Goal: Task Accomplishment & Management: Use online tool/utility

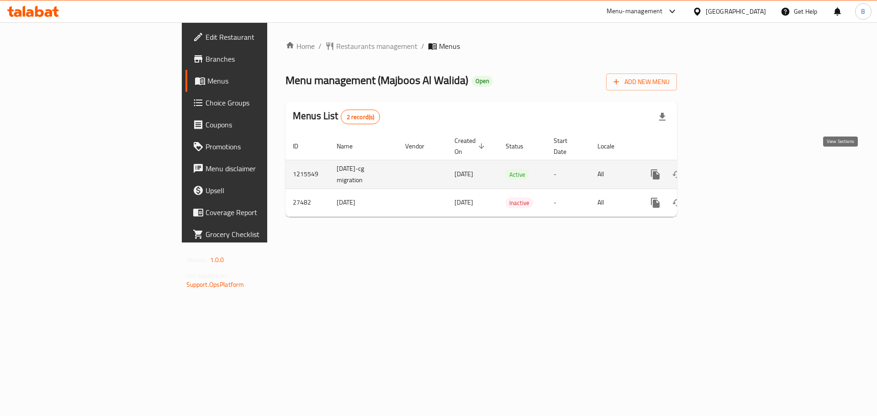
click at [733, 165] on link "enhanced table" at bounding box center [722, 175] width 22 height 22
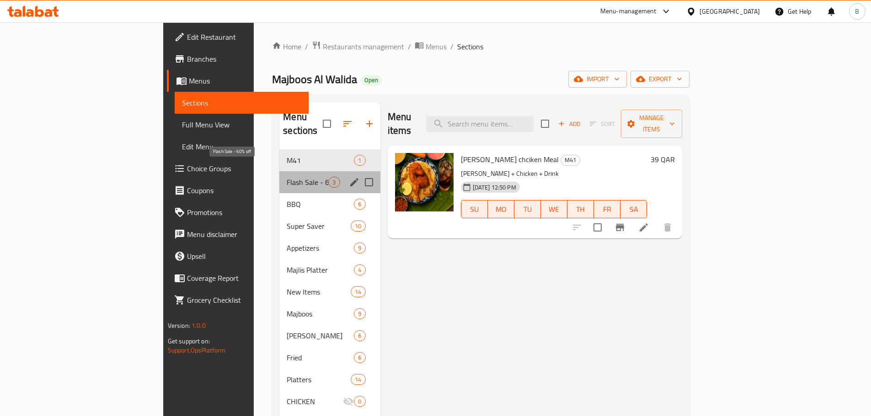
click at [287, 177] on span "Flash Sale - 60% off" at bounding box center [308, 182] width 42 height 11
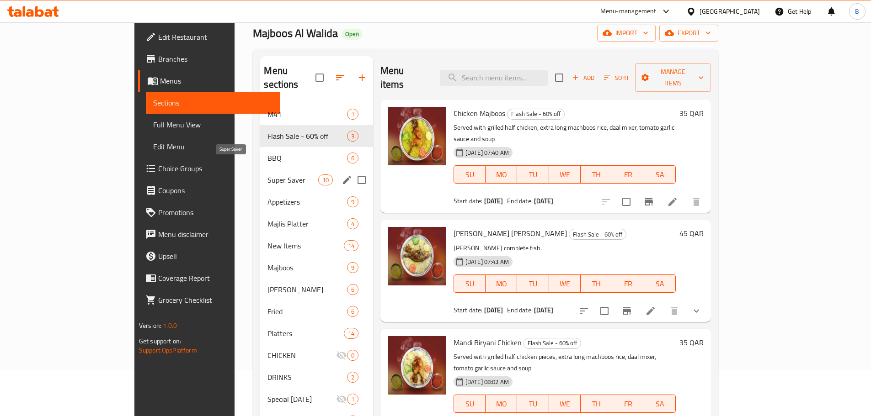
scroll to position [46, 0]
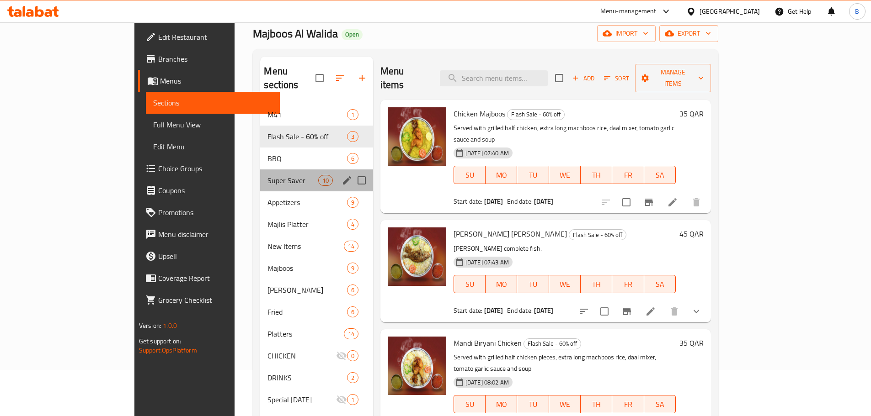
click at [260, 170] on div "Super Saver 10" at bounding box center [316, 181] width 112 height 22
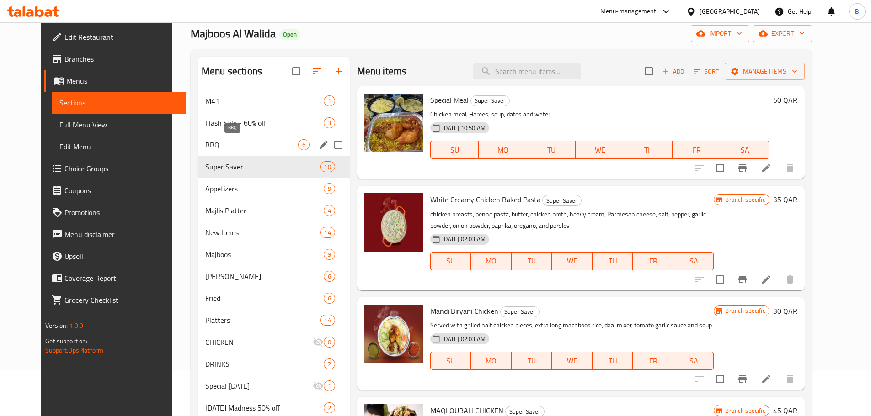
click at [237, 143] on span "BBQ" at bounding box center [251, 144] width 93 height 11
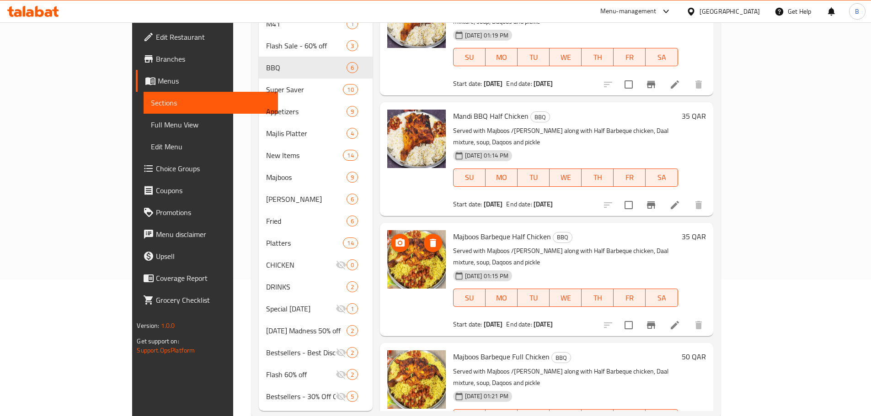
scroll to position [137, 0]
click at [473, 350] on span "Majboos Barbeque Full Chicken" at bounding box center [501, 357] width 96 height 14
copy h6 "Majboos Barbeque Full Chicken"
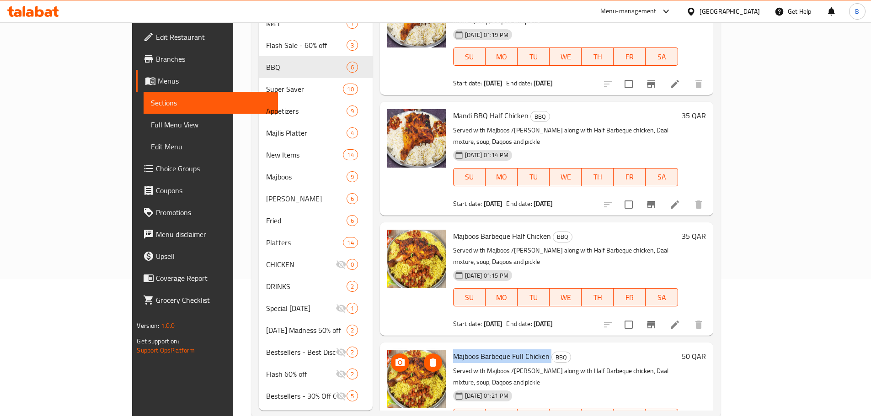
click at [398, 350] on img at bounding box center [416, 379] width 58 height 58
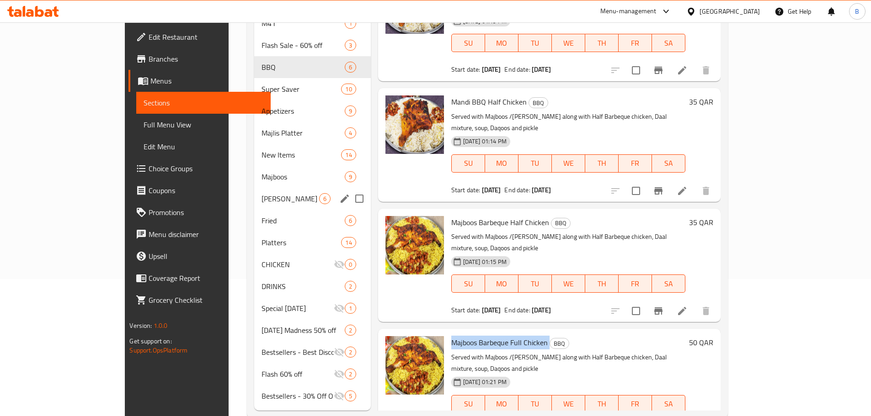
click at [254, 188] on div "Mandi Biriyani 6" at bounding box center [312, 199] width 117 height 22
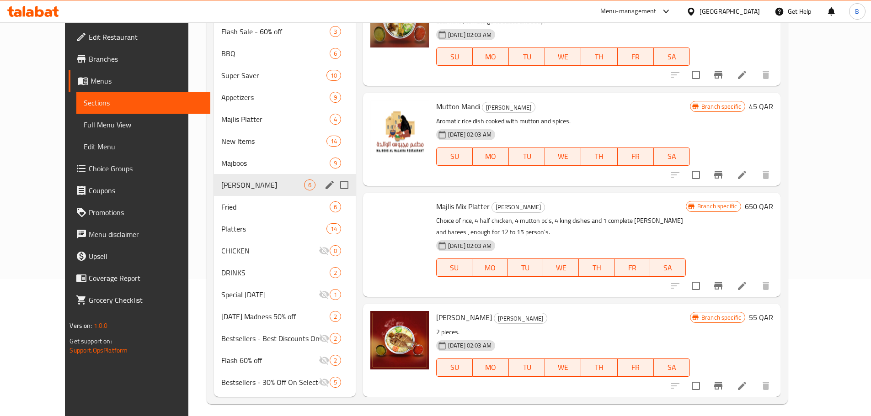
scroll to position [224, 0]
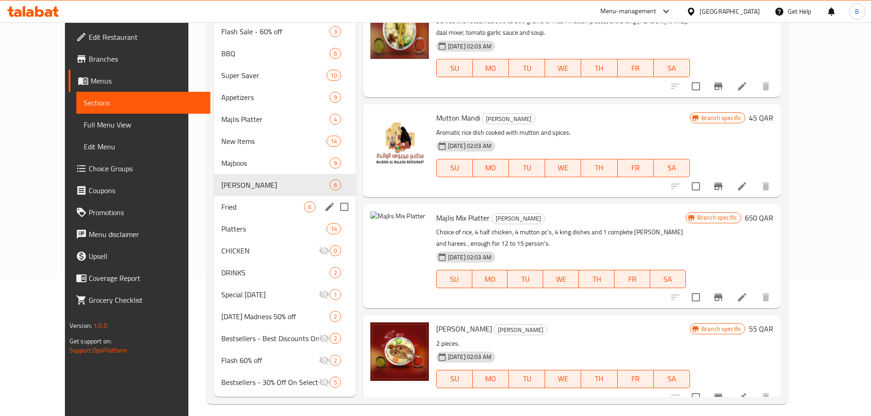
click at [220, 196] on div "Fried 6" at bounding box center [285, 207] width 142 height 22
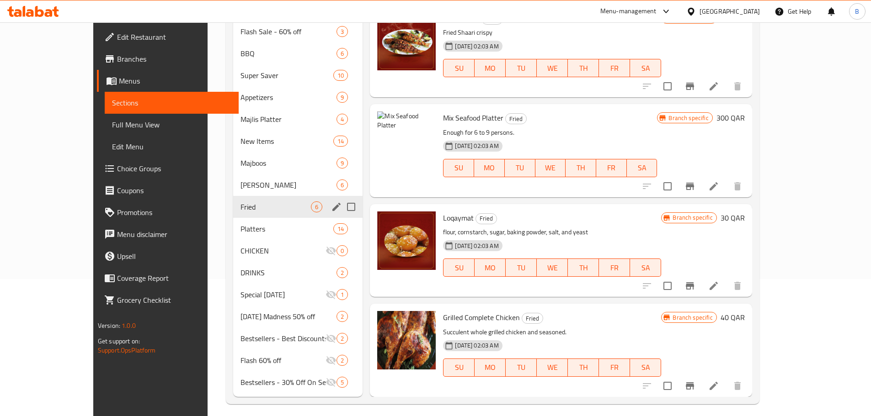
scroll to position [190, 0]
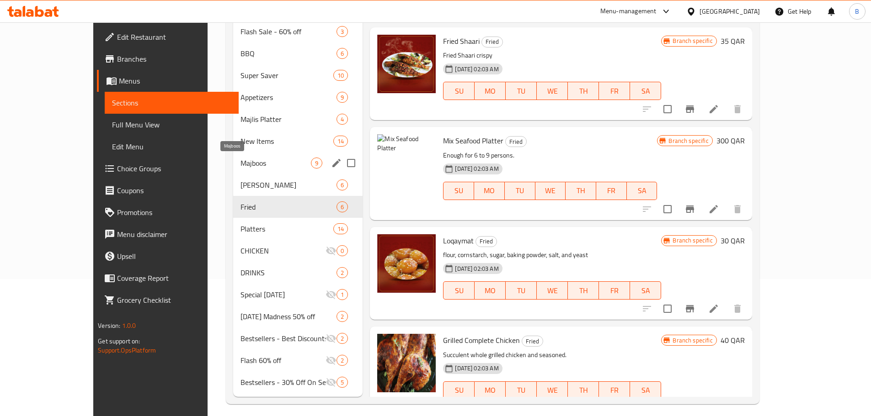
click at [240, 159] on span "Majboos" at bounding box center [275, 163] width 71 height 11
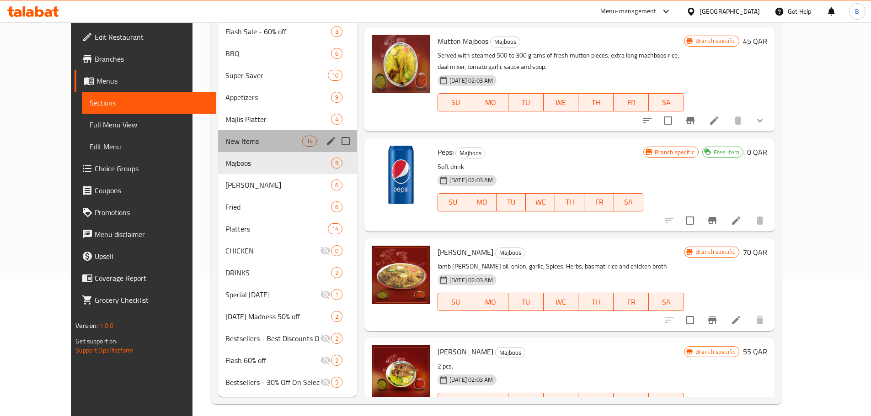
click at [235, 148] on div "New Items 14" at bounding box center [287, 141] width 139 height 22
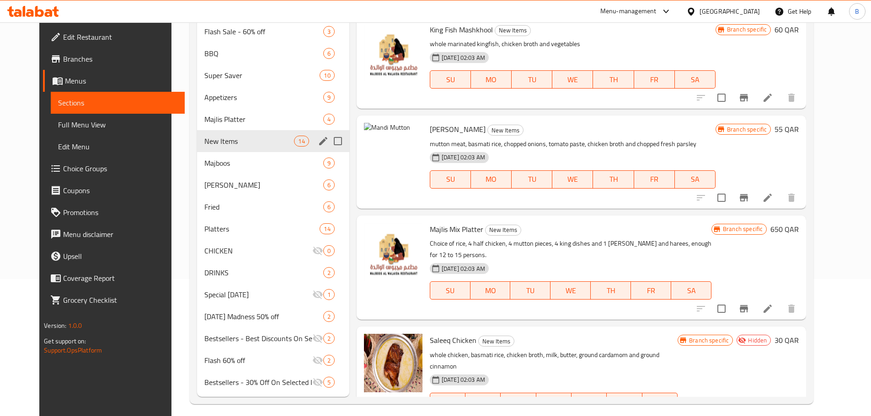
scroll to position [91, 0]
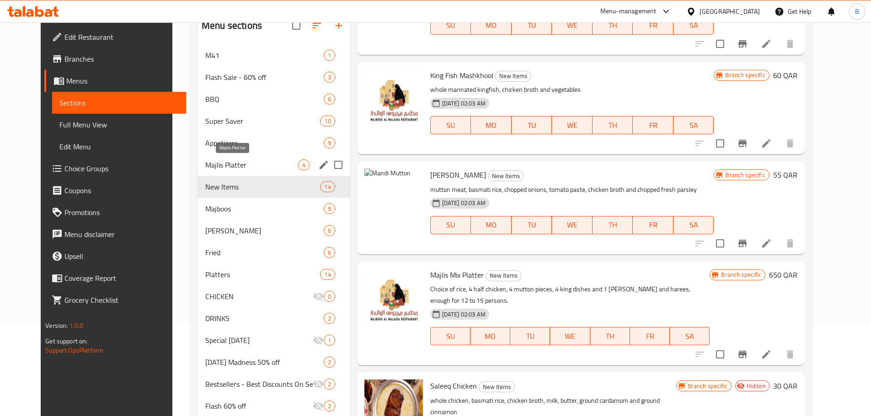
click at [220, 159] on span "Majlis Platter" at bounding box center [251, 164] width 93 height 11
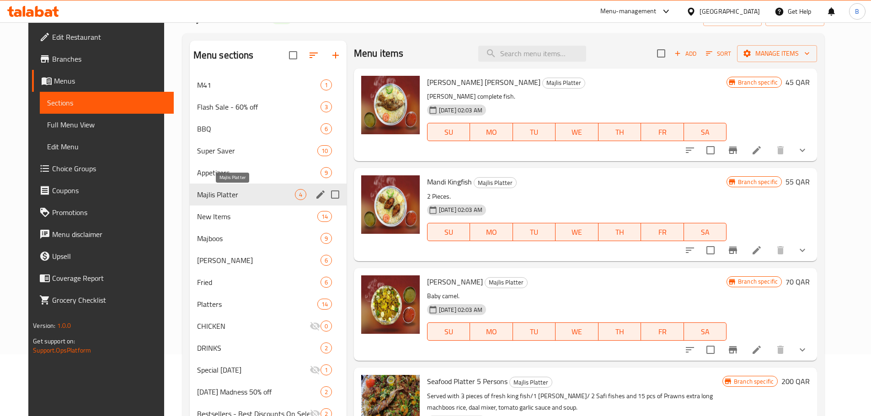
scroll to position [46, 0]
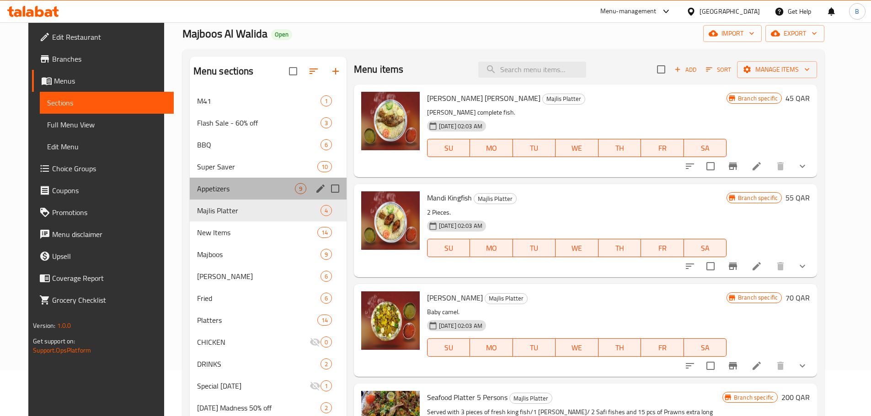
click at [218, 179] on div "Appetizers 9" at bounding box center [268, 189] width 157 height 22
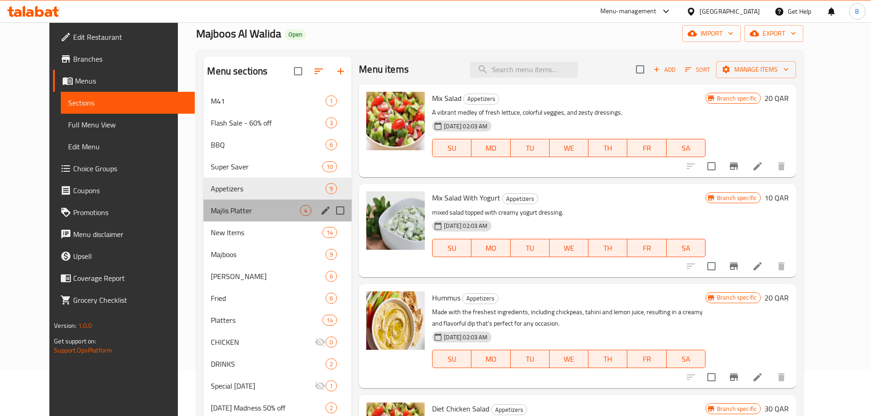
click at [212, 200] on div "Majlis Platter 4" at bounding box center [277, 211] width 148 height 22
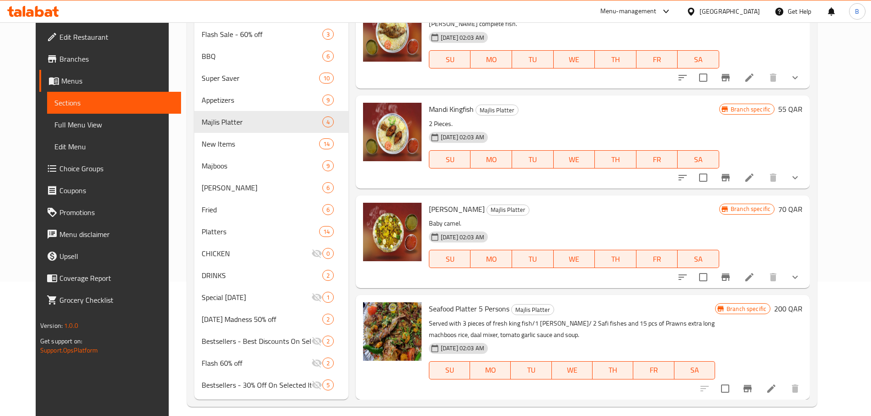
scroll to position [137, 0]
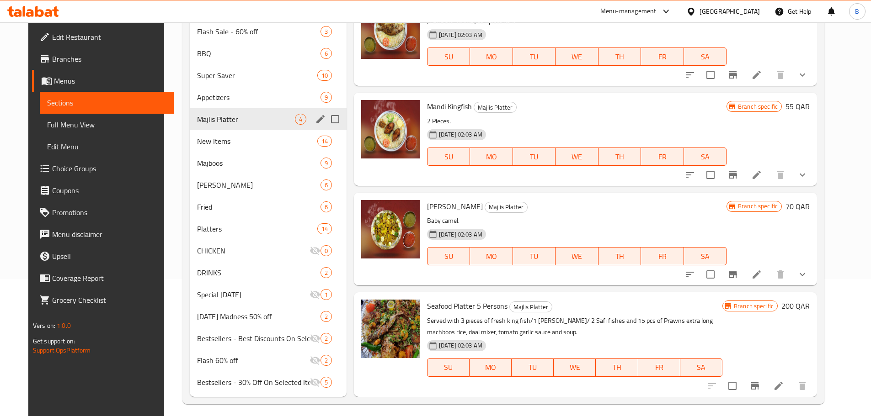
click at [218, 100] on span "Appetizers" at bounding box center [258, 97] width 123 height 11
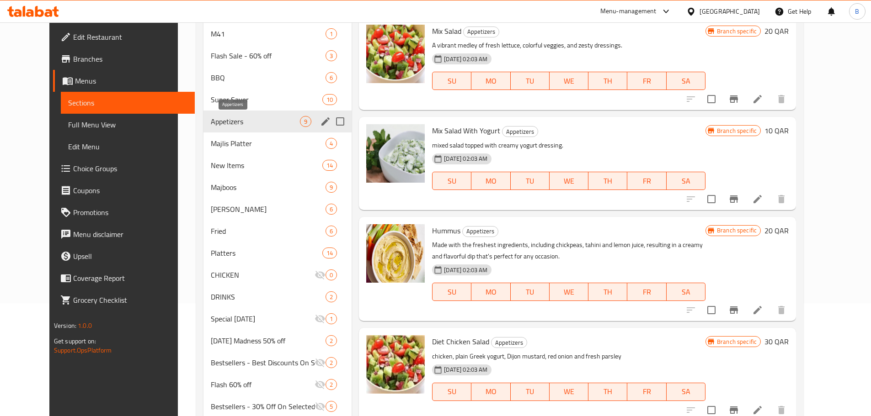
scroll to position [91, 0]
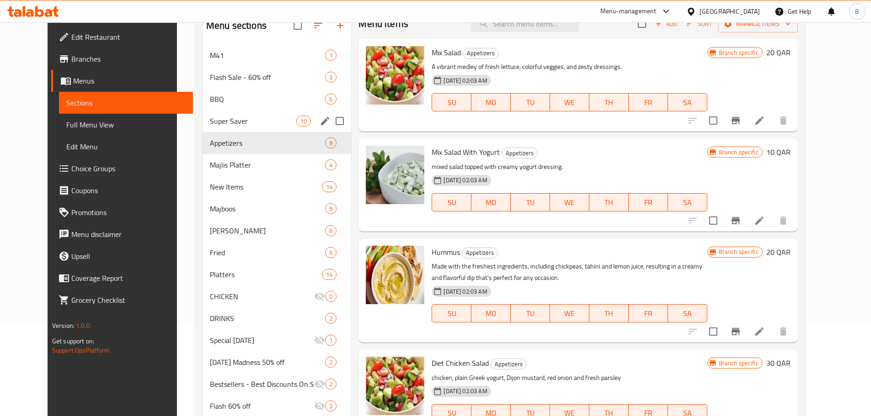
click at [228, 128] on div "Super Saver 10" at bounding box center [276, 121] width 149 height 22
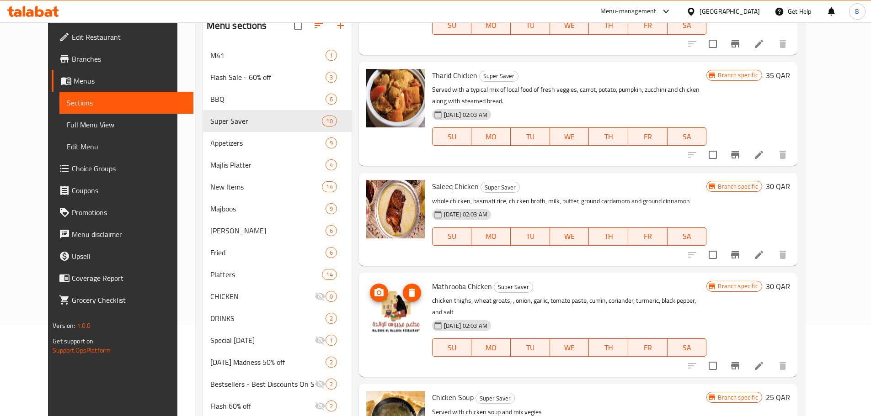
scroll to position [143, 0]
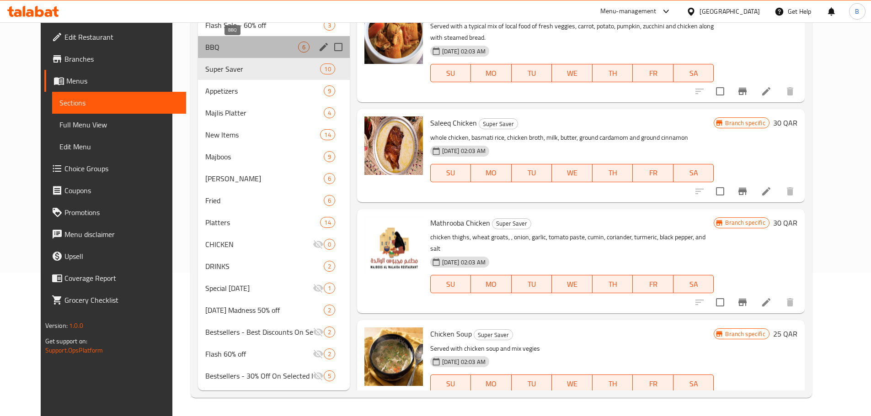
click at [205, 49] on span "BBQ" at bounding box center [251, 47] width 93 height 11
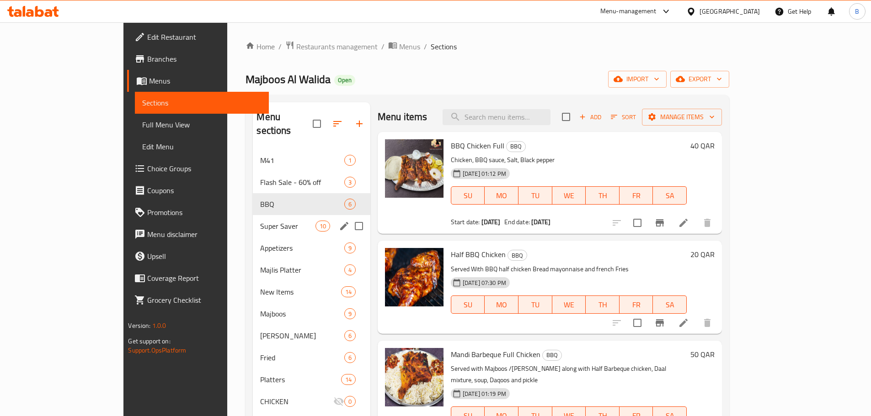
click at [253, 154] on div "M41 1" at bounding box center [311, 160] width 117 height 22
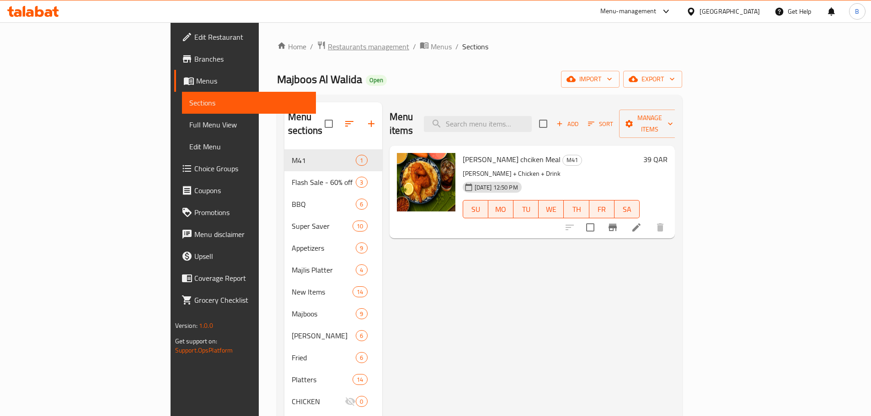
click at [328, 47] on span "Restaurants management" at bounding box center [368, 46] width 81 height 11
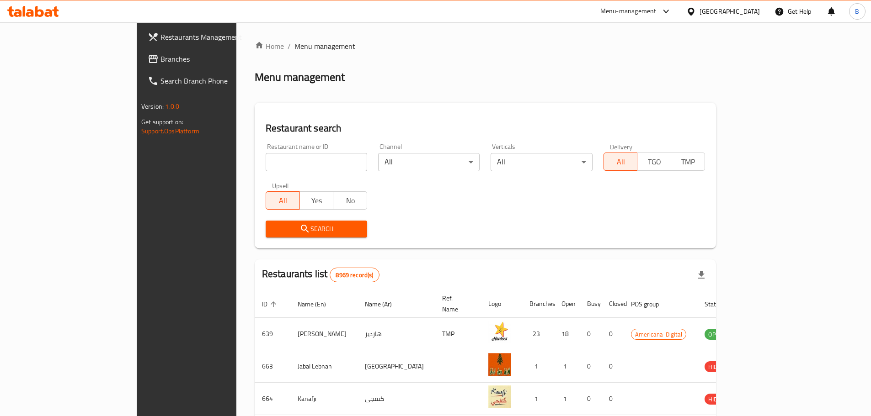
click at [260, 173] on div "Restaurant name or ID Restaurant name or ID" at bounding box center [316, 157] width 112 height 39
click at [266, 169] on input "search" at bounding box center [316, 162] width 101 height 18
type input "caccia"
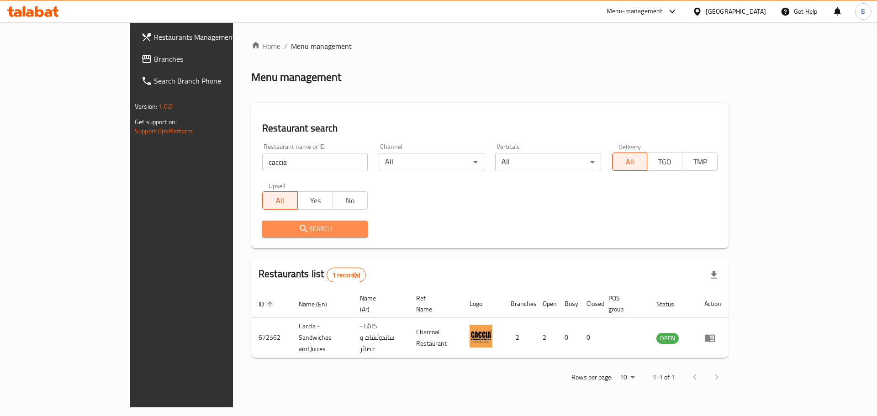
click at [270, 229] on span "Search" at bounding box center [315, 228] width 91 height 11
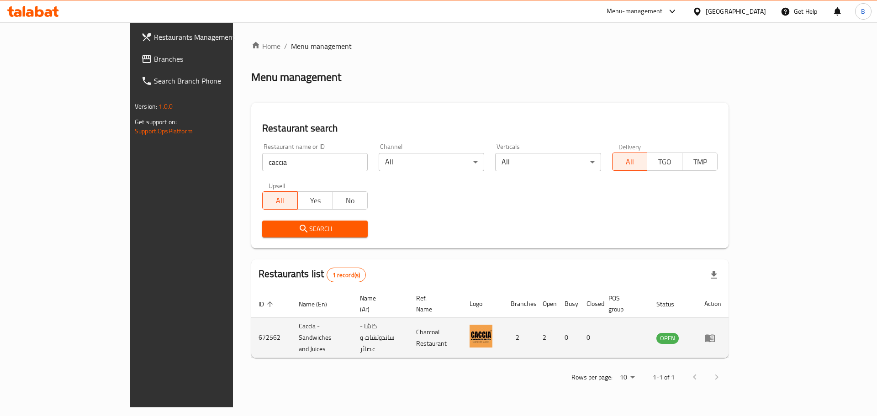
click at [716, 333] on icon "enhanced table" at bounding box center [710, 338] width 11 height 11
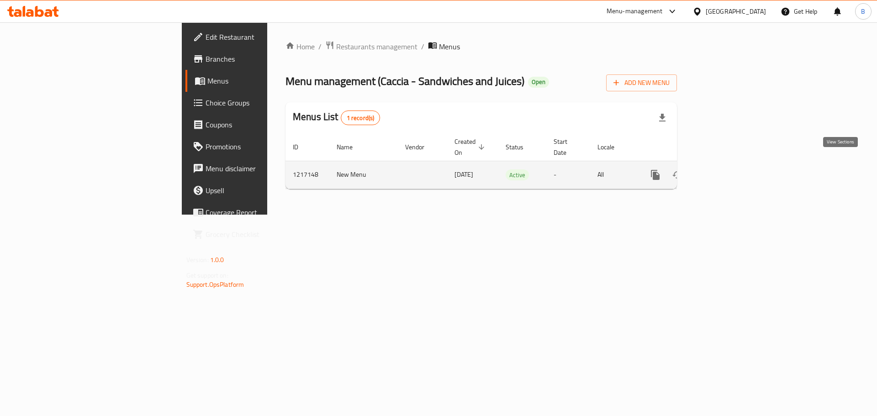
click at [727, 170] on icon "enhanced table" at bounding box center [721, 175] width 11 height 11
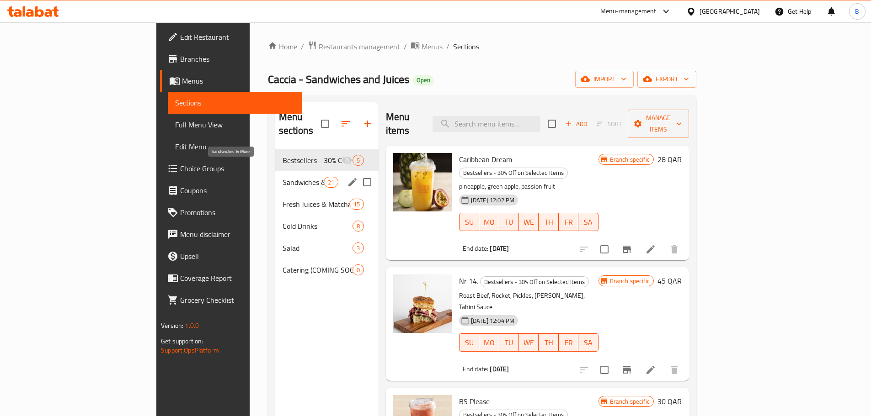
click at [282, 177] on span "Sandwiches & More" at bounding box center [302, 182] width 41 height 11
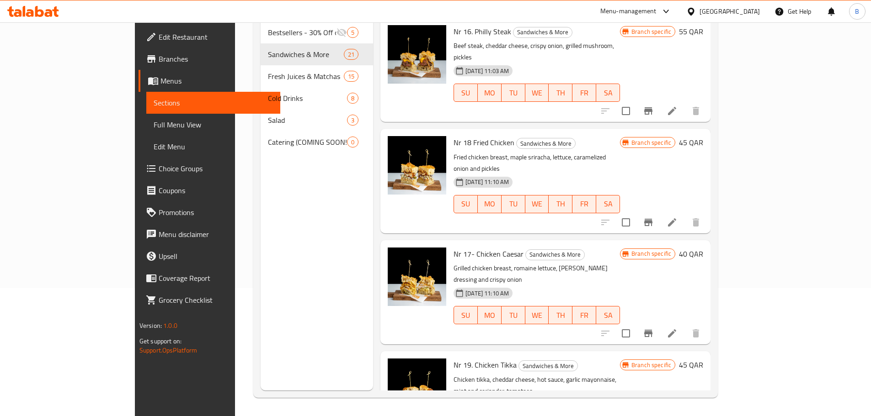
drag, startPoint x: 391, startPoint y: 245, endPoint x: 221, endPoint y: 228, distance: 171.3
click at [260, 228] on div "Menu sections Bestsellers - 30% Off on Selected Items 5 Sandwiches & More 21 Fr…" at bounding box center [316, 182] width 112 height 416
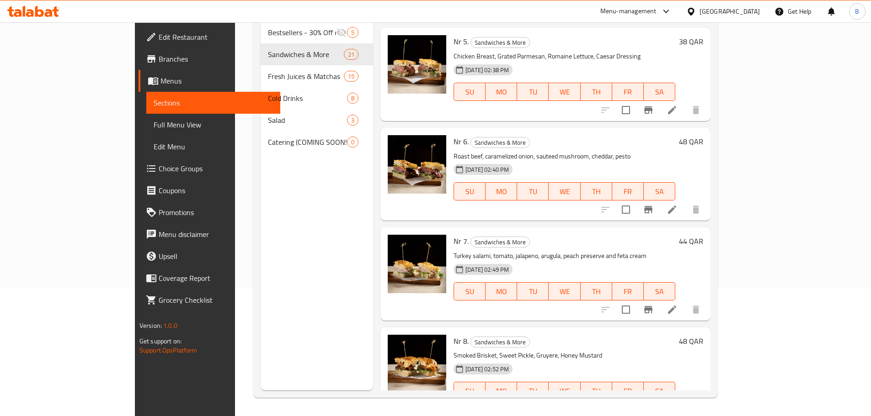
scroll to position [1018, 0]
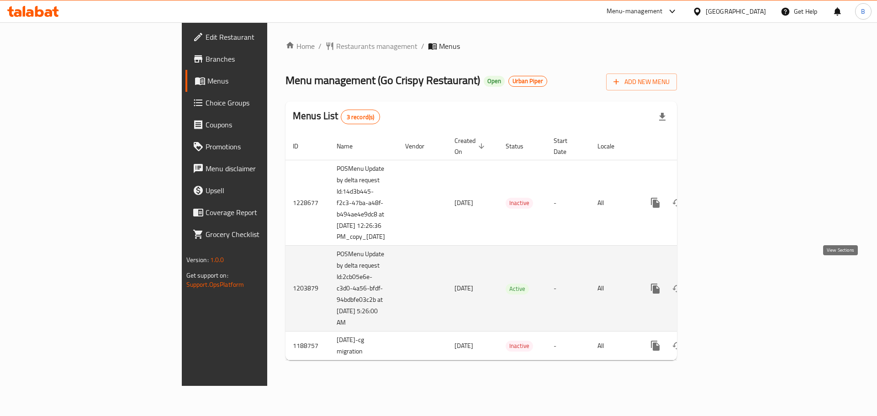
click at [727, 283] on icon "enhanced table" at bounding box center [721, 288] width 11 height 11
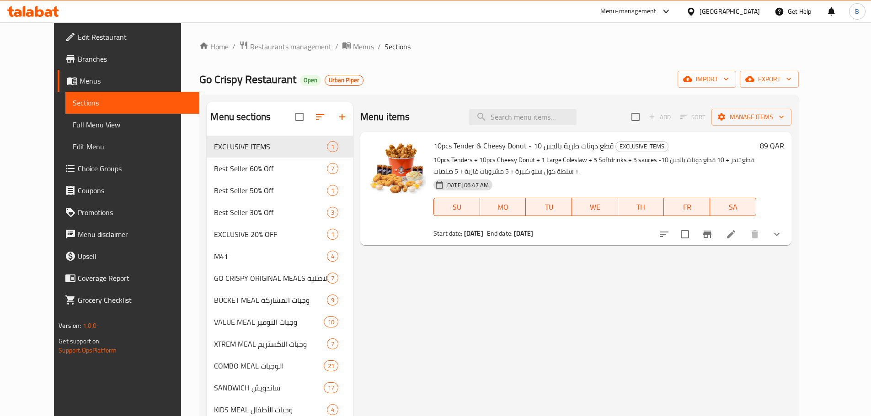
click at [462, 149] on span "10pcs Tender & Cheesy Donut - 10 قطع دونات طرية بالجبن" at bounding box center [523, 146] width 180 height 14
click at [503, 147] on span "10pcs Tender & Cheesy Donut - 10 قطع دونات طرية بالجبن" at bounding box center [523, 146] width 180 height 14
drag, startPoint x: 513, startPoint y: 146, endPoint x: 418, endPoint y: 147, distance: 95.5
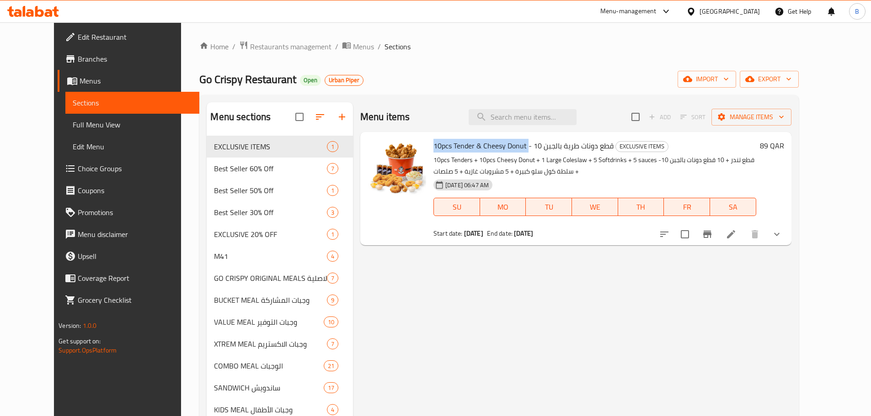
click at [430, 147] on div "10pcs Tender & Cheesy Donut - 10 قطع دونات طرية بالجبن EXCLUSIVE ITEMS 10pcs Te…" at bounding box center [595, 189] width 330 height 106
copy span "10pcs Tender & Cheesy Donut"
click at [257, 52] on span "Restaurants management" at bounding box center [290, 46] width 81 height 11
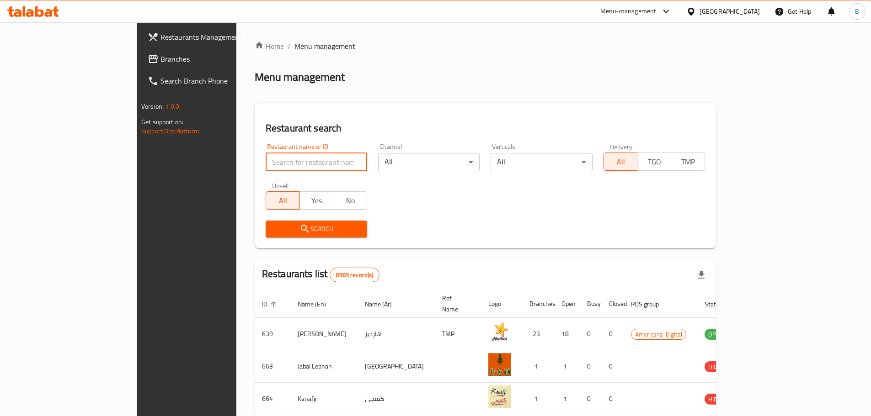
click at [266, 163] on input "search" at bounding box center [316, 162] width 101 height 18
type input "blaban"
click button "Search" at bounding box center [316, 229] width 101 height 17
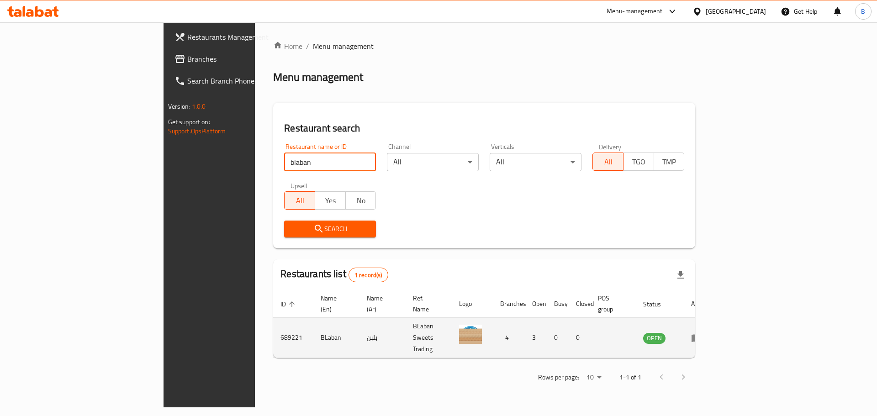
click at [702, 333] on icon "enhanced table" at bounding box center [696, 338] width 11 height 11
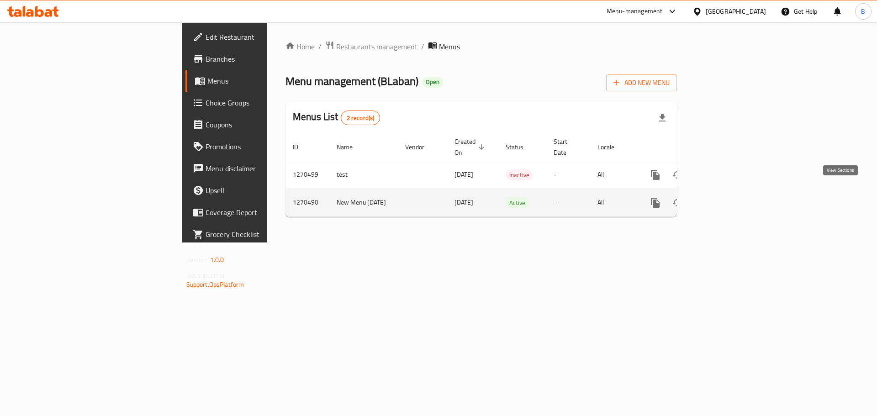
click at [733, 200] on link "enhanced table" at bounding box center [722, 203] width 22 height 22
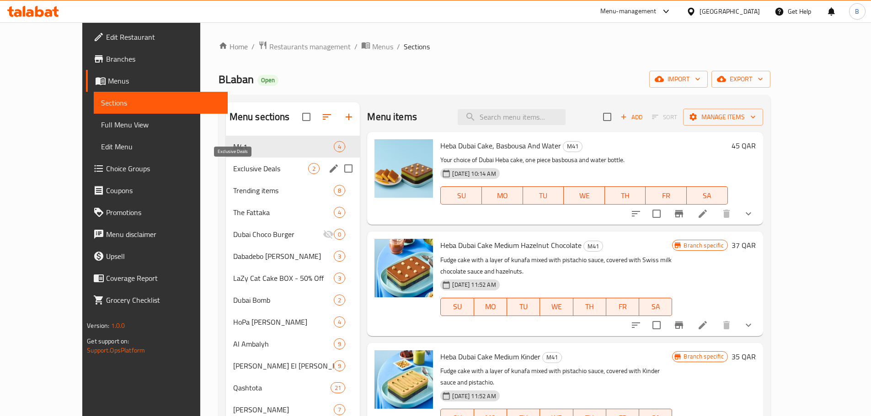
click at [234, 173] on span "Exclusive Deals" at bounding box center [270, 168] width 75 height 11
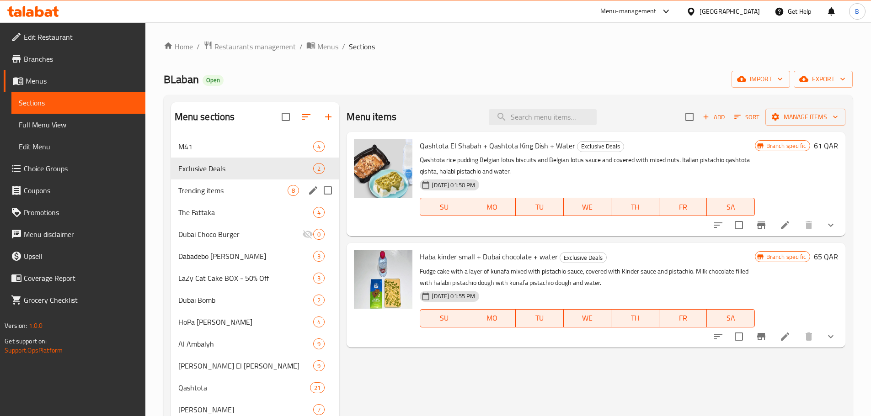
click at [236, 192] on span "Trending items" at bounding box center [233, 190] width 110 height 11
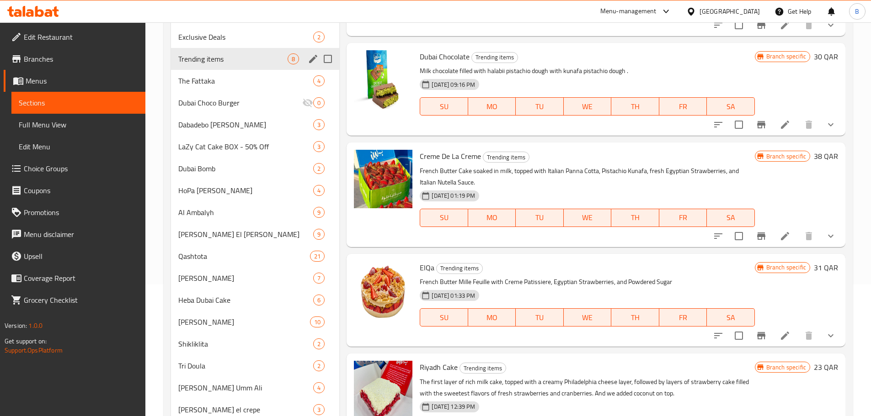
scroll to position [45, 0]
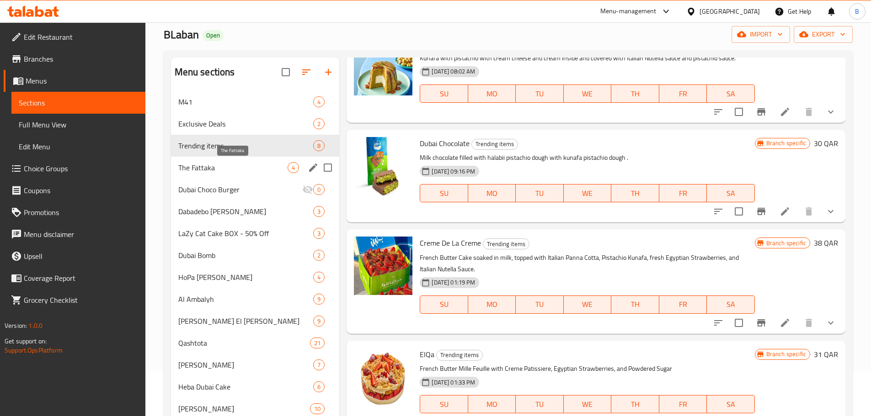
click at [245, 164] on span "The Fattaka" at bounding box center [233, 167] width 110 height 11
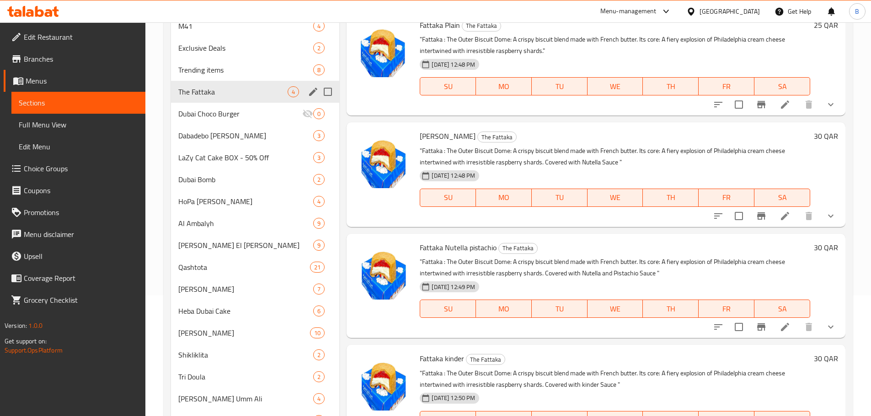
scroll to position [90, 0]
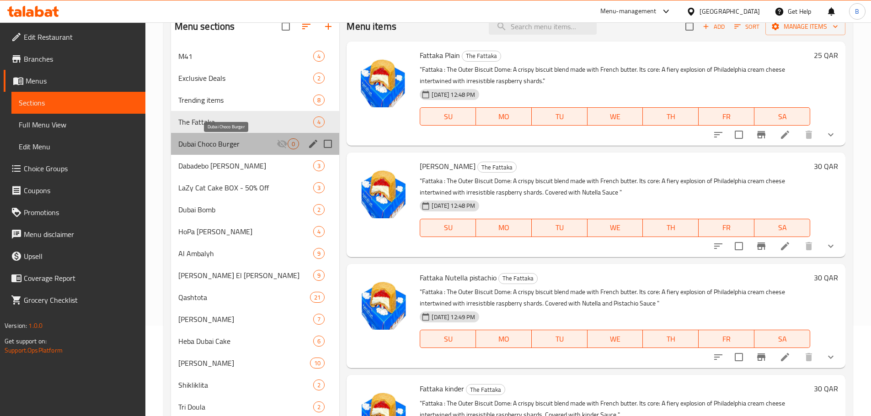
click at [237, 148] on span "Dubai Choco Burger" at bounding box center [227, 143] width 99 height 11
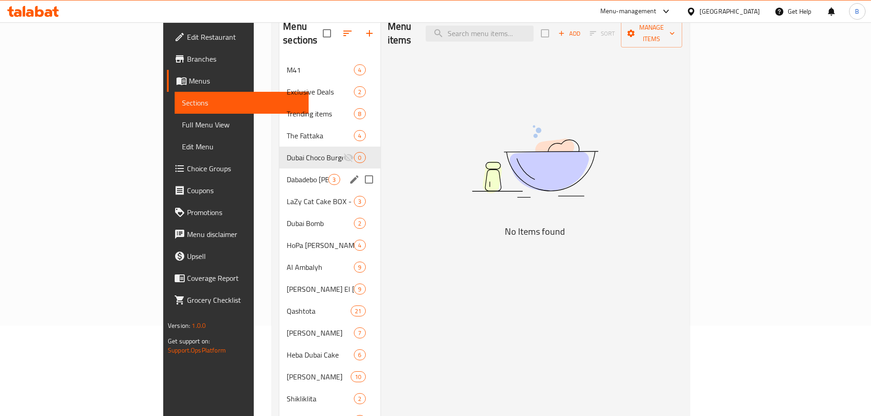
click at [279, 169] on div "Dabadebo [PERSON_NAME] 3" at bounding box center [329, 180] width 101 height 22
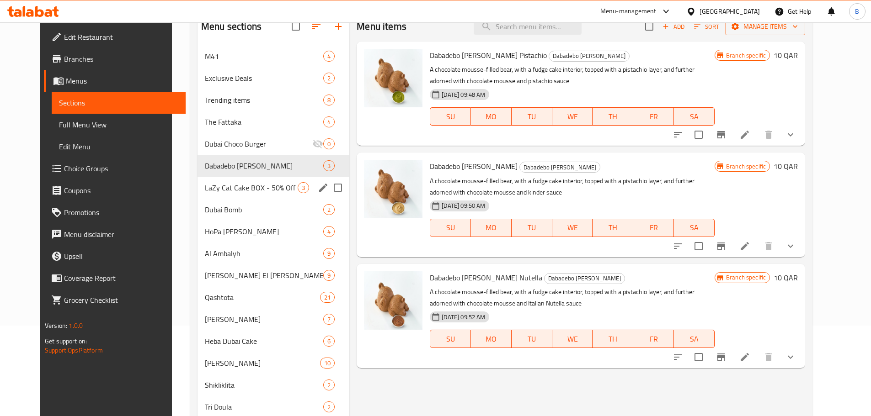
click at [235, 179] on div "LaZy Cat Cake BOX - 50% Off 3" at bounding box center [273, 188] width 152 height 22
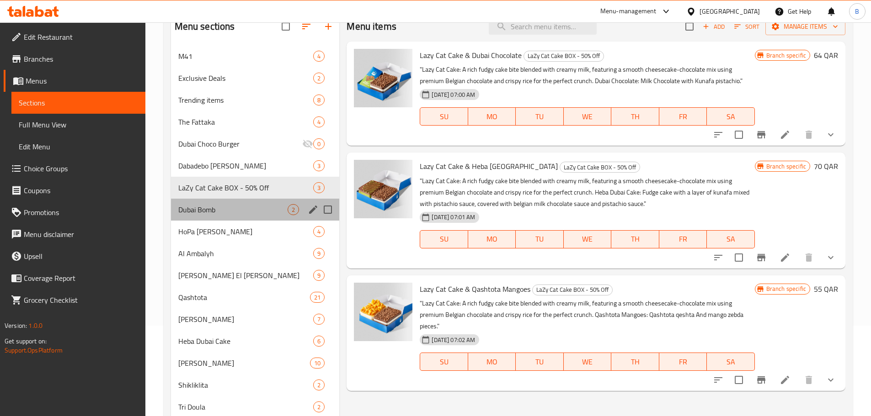
click at [232, 203] on div "Dubai Bomb 2" at bounding box center [255, 210] width 169 height 22
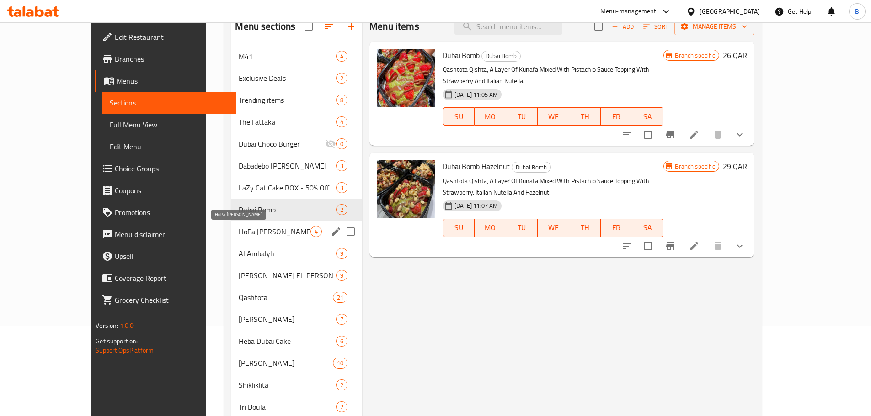
click at [239, 226] on span "HoPa [PERSON_NAME]" at bounding box center [275, 231] width 72 height 11
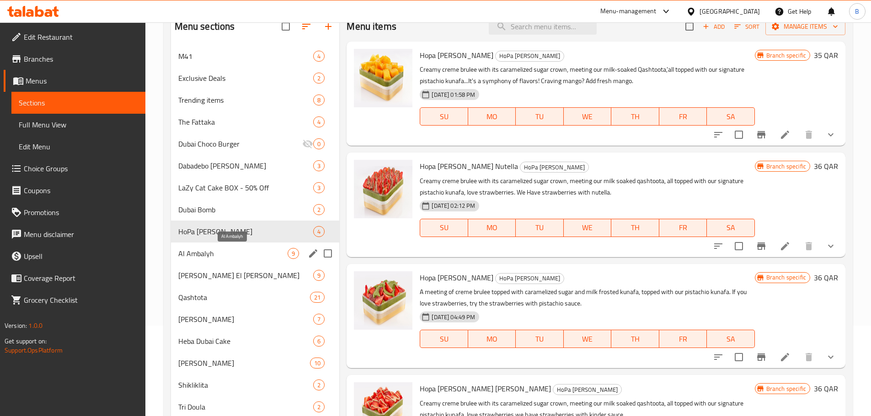
click at [224, 252] on span "Al Ambalyh" at bounding box center [233, 253] width 110 height 11
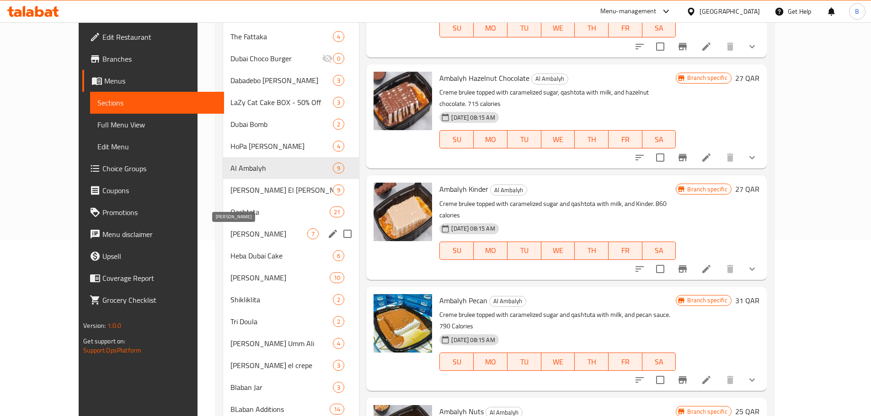
scroll to position [136, 0]
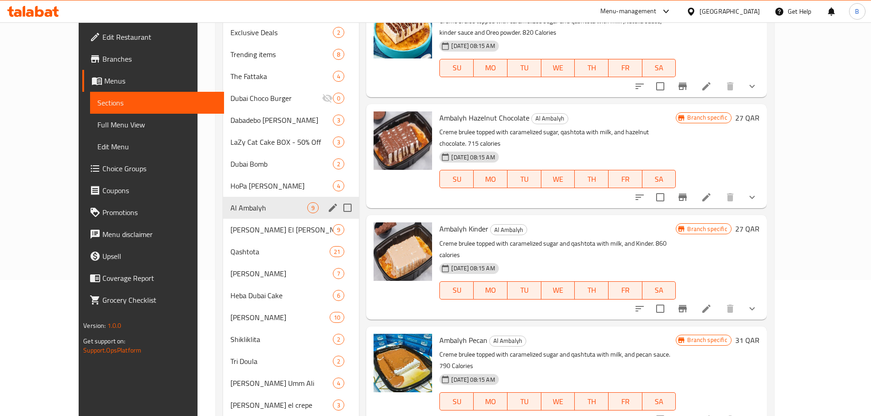
click at [224, 213] on div "Al Ambalyh 9" at bounding box center [291, 208] width 136 height 22
click at [223, 223] on div "[PERSON_NAME] El [PERSON_NAME] 9" at bounding box center [291, 230] width 136 height 22
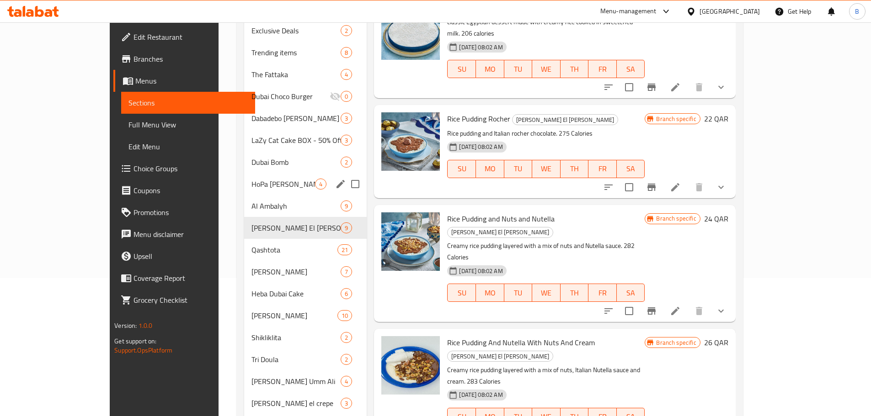
scroll to position [183, 0]
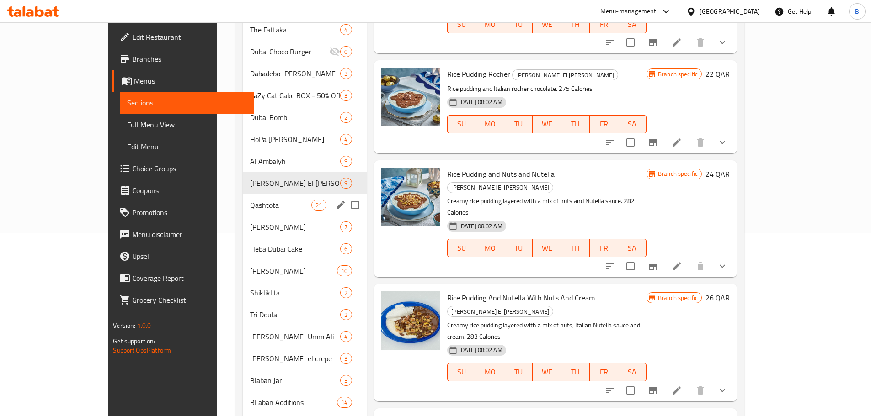
click at [243, 215] on div "Qashtota 21" at bounding box center [304, 205] width 123 height 22
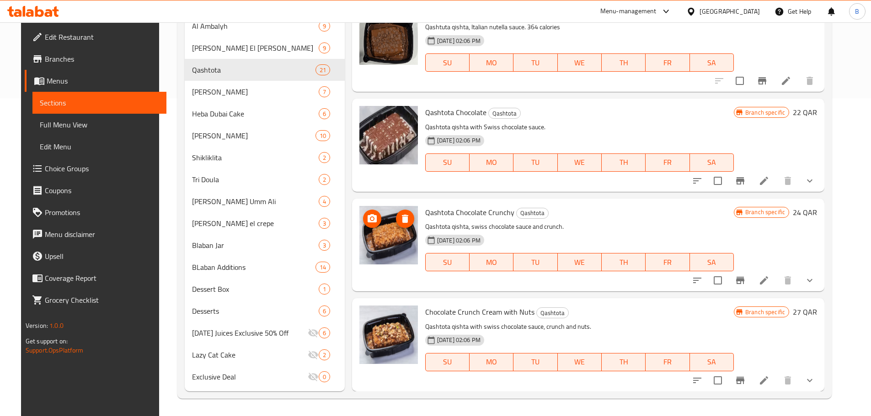
scroll to position [319, 0]
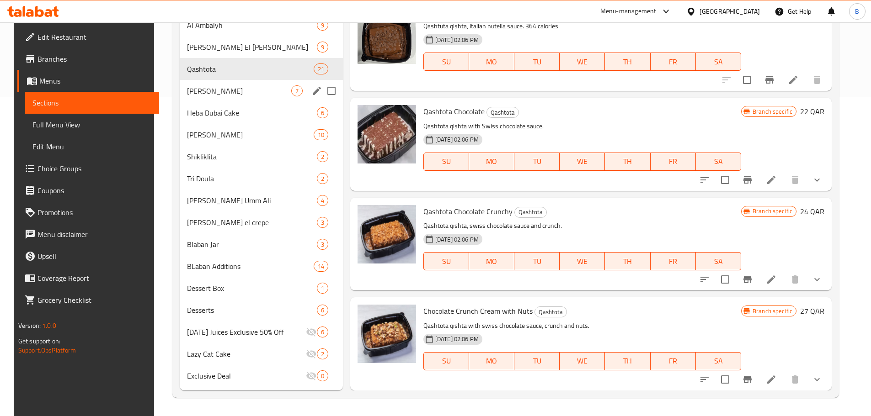
click at [237, 87] on span "[PERSON_NAME]" at bounding box center [239, 90] width 104 height 11
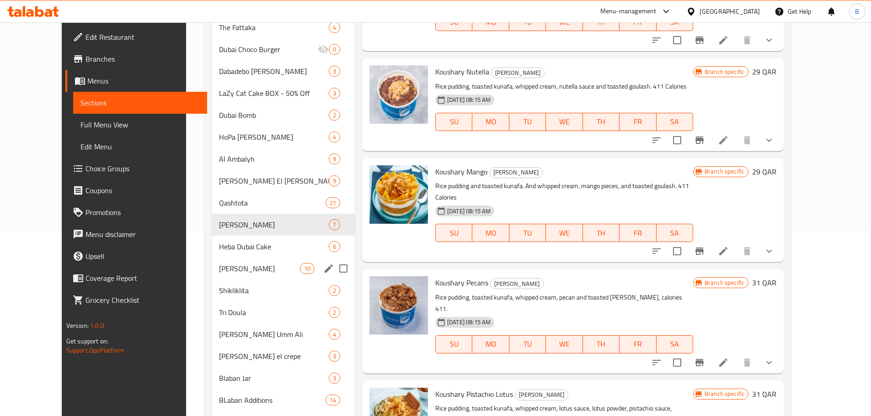
scroll to position [229, 0]
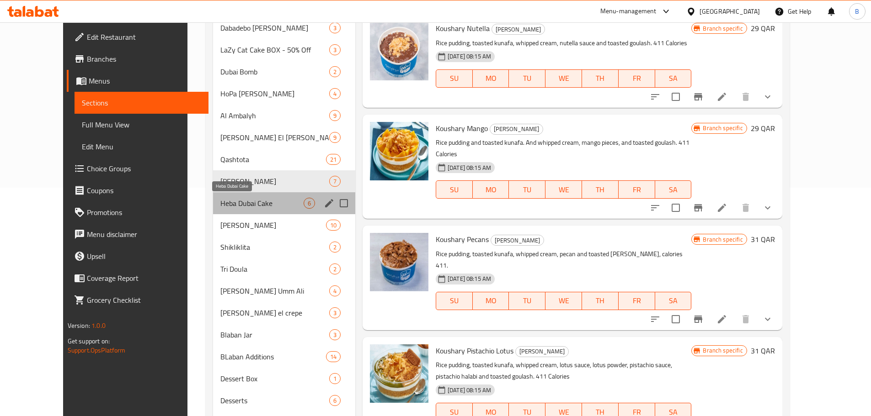
click at [235, 203] on span "Heba Dubai Cake" at bounding box center [261, 203] width 83 height 11
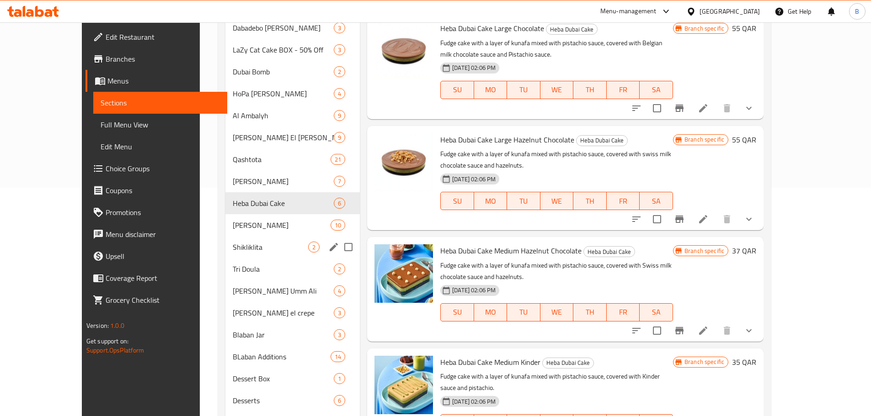
click at [225, 240] on div "Shikliklita 2" at bounding box center [292, 247] width 134 height 22
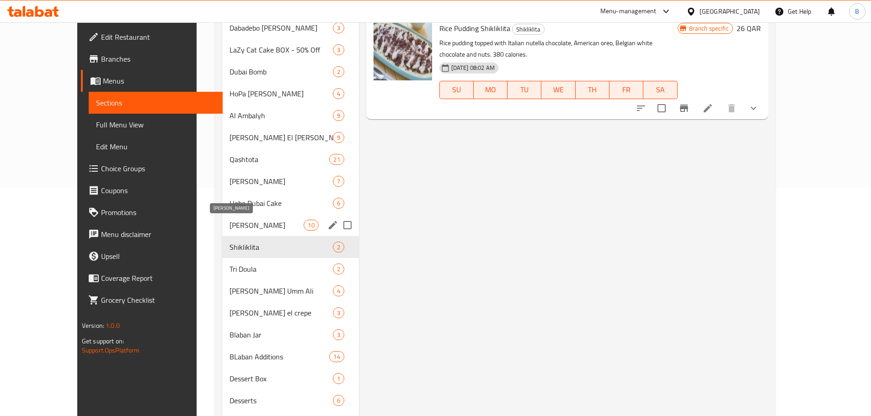
click at [229, 230] on span "[PERSON_NAME]" at bounding box center [266, 225] width 74 height 11
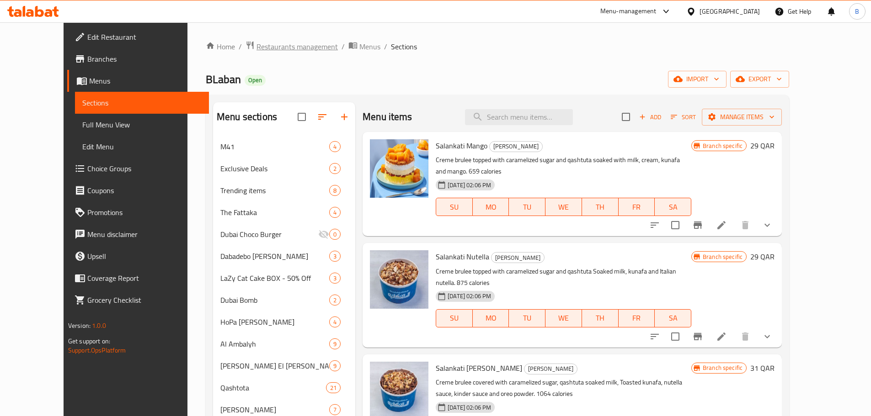
click at [263, 44] on span "Restaurants management" at bounding box center [296, 46] width 81 height 11
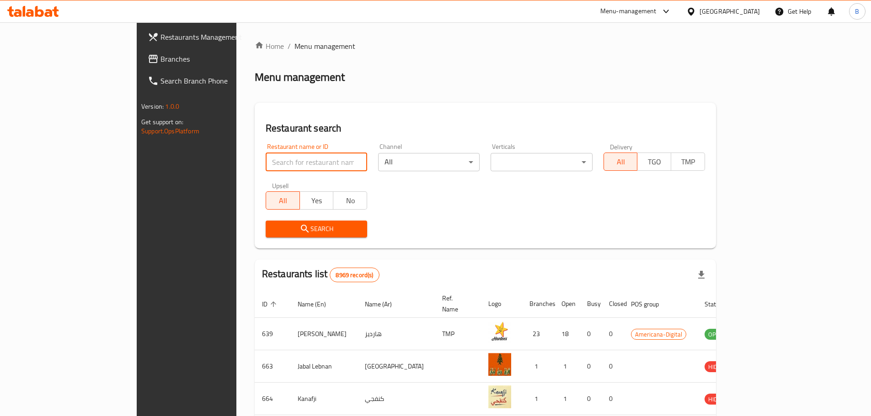
click at [275, 165] on input "search" at bounding box center [316, 162] width 101 height 18
type input "ambes"
click button "Search" at bounding box center [316, 229] width 101 height 17
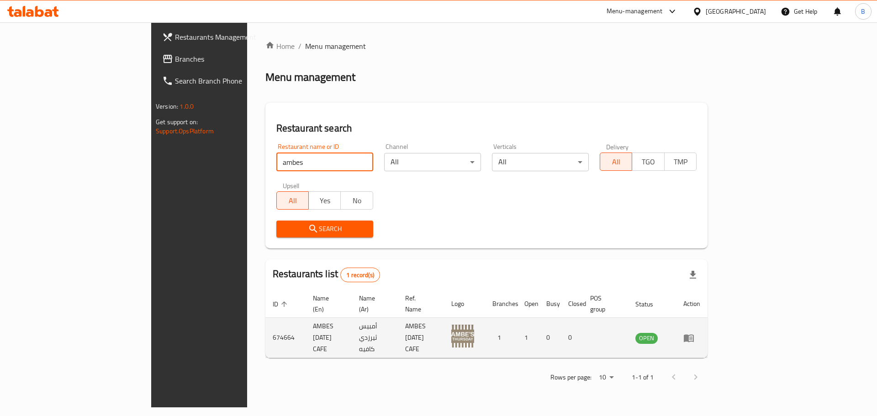
click at [708, 321] on td "enhanced table" at bounding box center [692, 338] width 32 height 40
click at [694, 335] on icon "enhanced table" at bounding box center [689, 339] width 10 height 8
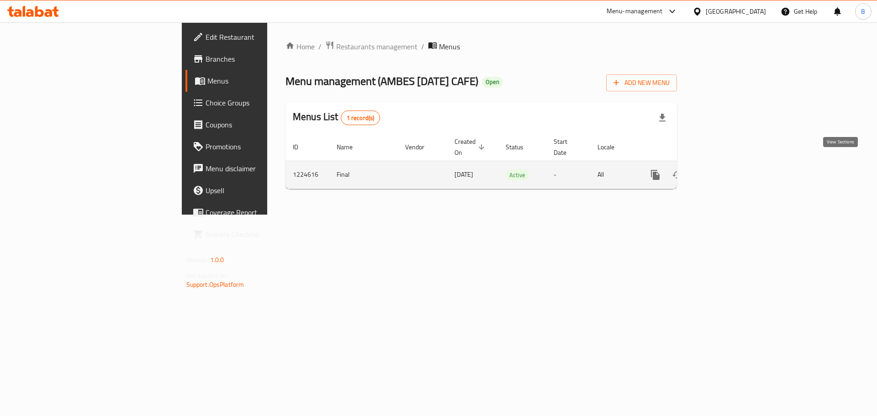
click at [727, 170] on icon "enhanced table" at bounding box center [721, 175] width 11 height 11
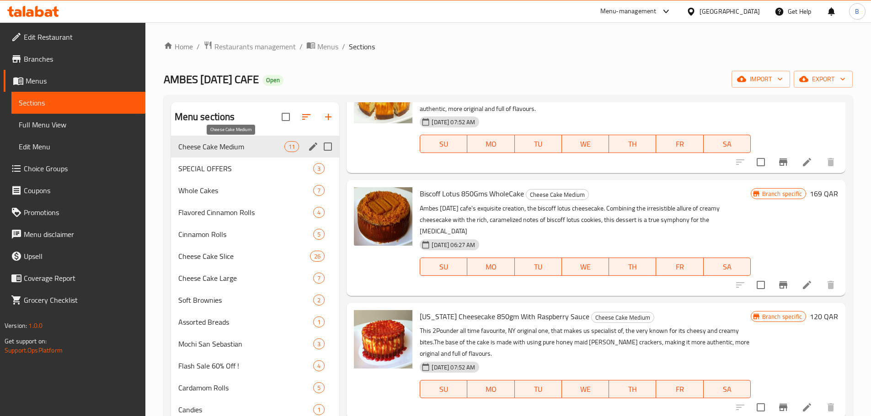
click at [244, 170] on span "SPECIAL OFFERS" at bounding box center [245, 168] width 135 height 11
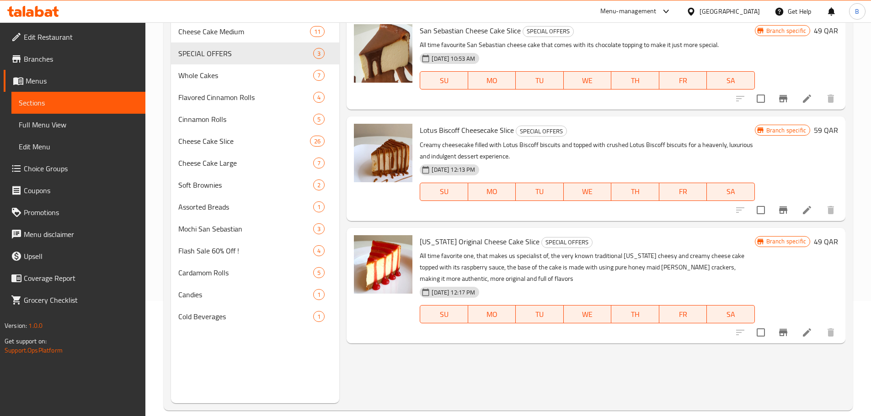
scroll to position [128, 0]
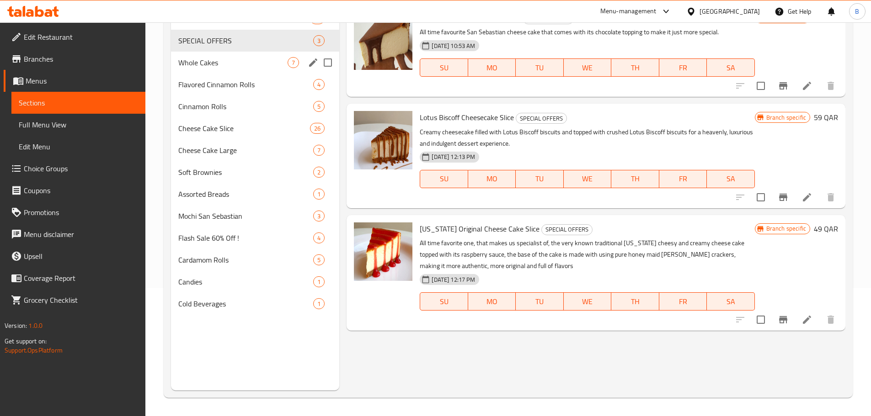
click at [237, 72] on div "Whole Cakes 7" at bounding box center [255, 63] width 169 height 22
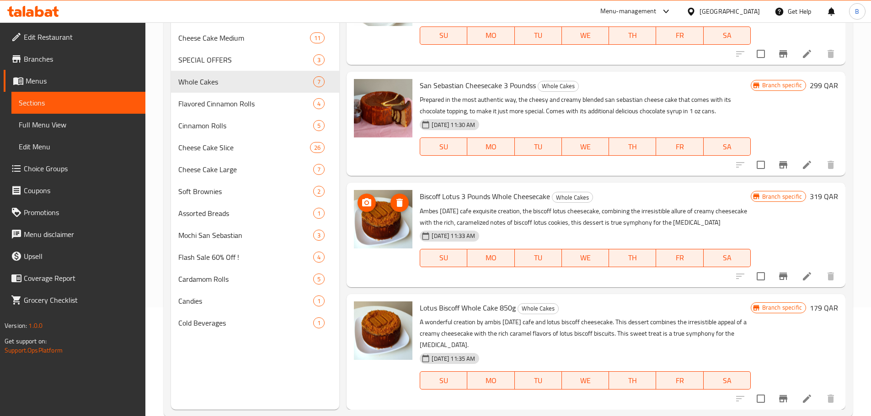
scroll to position [128, 0]
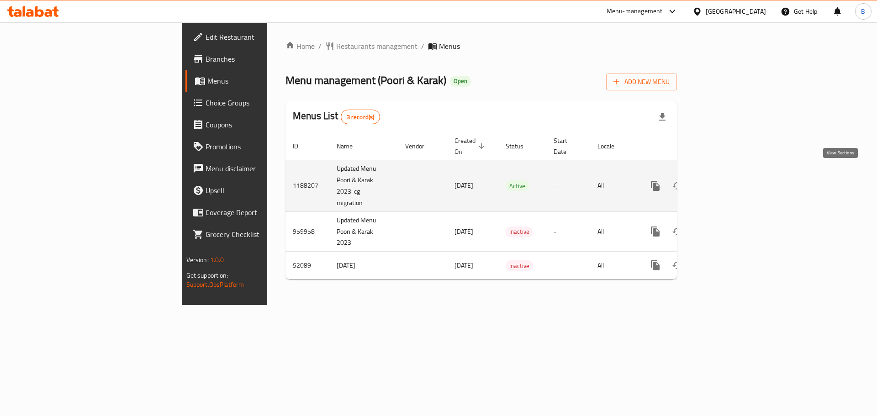
click at [727, 181] on icon "enhanced table" at bounding box center [721, 186] width 11 height 11
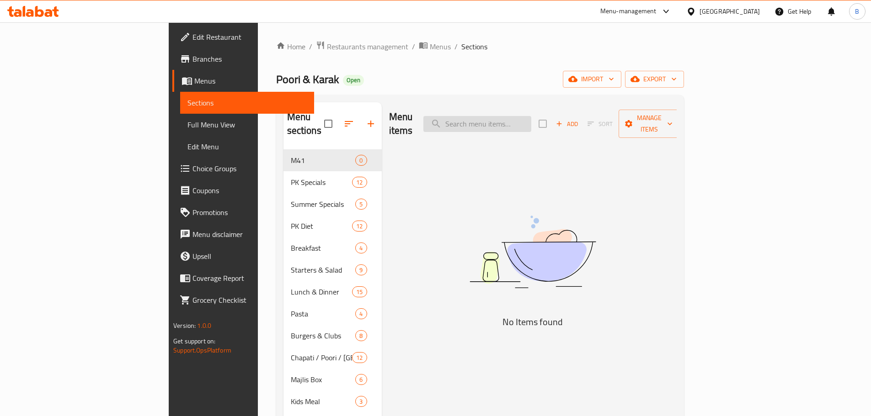
click at [558, 109] on div "Menu items Add Sort Manage items" at bounding box center [532, 123] width 287 height 43
click at [562, 125] on div "Menu items Add Sort Manage items" at bounding box center [532, 123] width 287 height 43
click at [531, 125] on input "search" at bounding box center [477, 124] width 108 height 16
paste input "Zinger Wrap with fries"
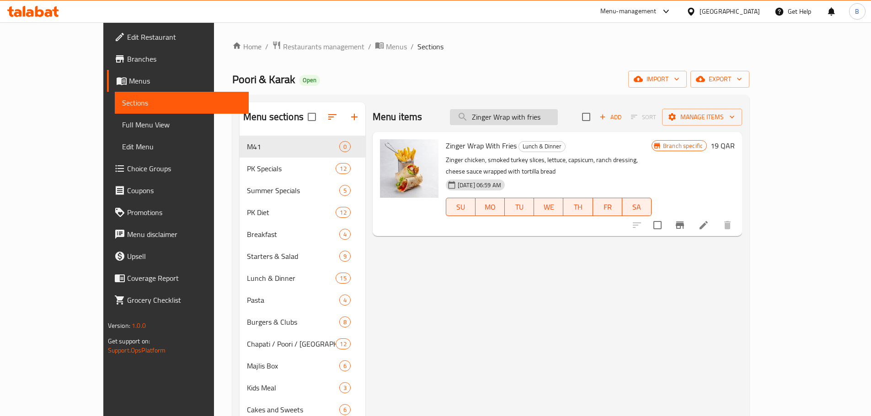
click at [545, 119] on input "Zinger Wrap with fries" at bounding box center [504, 117] width 108 height 16
paste input "Chicken Alfredo Pasta"
type input "Chicken Alfredo Pasta"
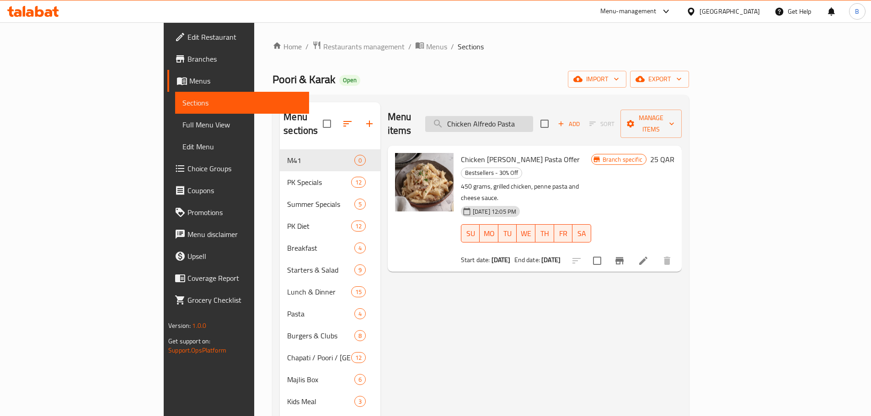
click at [533, 118] on input "Chicken Alfredo Pasta" at bounding box center [479, 124] width 108 height 16
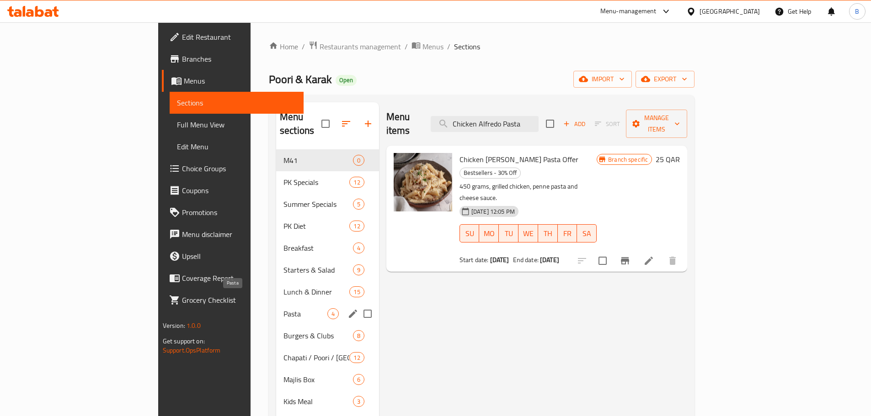
click at [283, 308] on span "Pasta" at bounding box center [305, 313] width 44 height 11
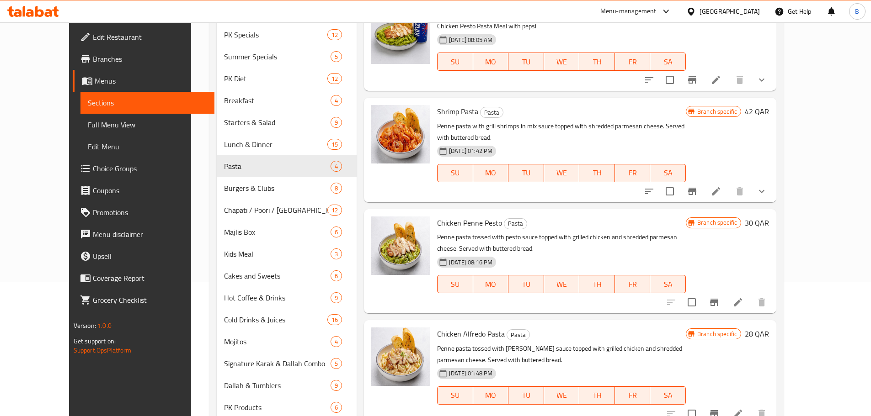
scroll to position [183, 0]
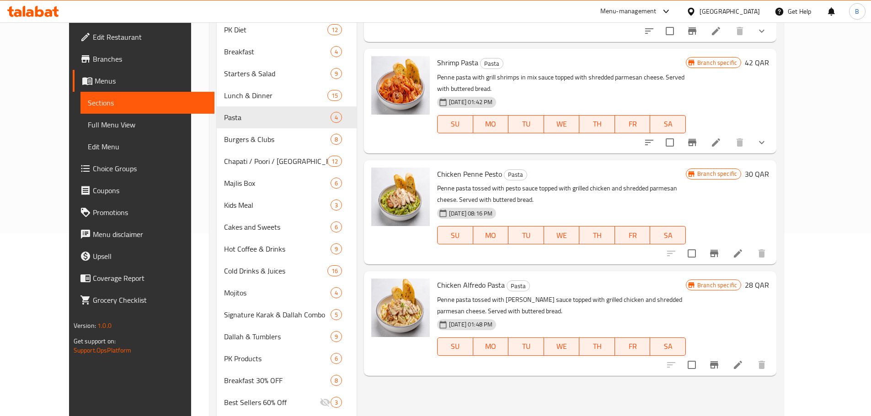
click at [409, 234] on div at bounding box center [400, 212] width 66 height 97
